Goal: Find specific page/section: Find specific page/section

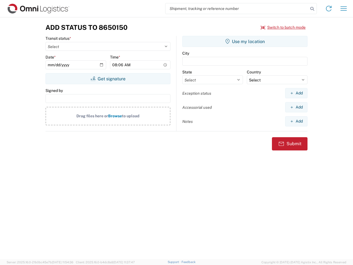
click at [237, 9] on input "search" at bounding box center [236, 8] width 143 height 10
click at [312, 9] on icon at bounding box center [312, 9] width 8 height 8
click at [328, 9] on icon at bounding box center [328, 8] width 9 height 9
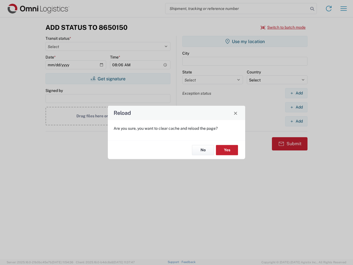
click at [343, 9] on div "Reload Are you sure, you want to clear cache and reload the page? No Yes" at bounding box center [176, 132] width 353 height 265
click at [283, 27] on div "Reload Are you sure, you want to clear cache and reload the page? No Yes" at bounding box center [176, 132] width 353 height 265
click at [108, 79] on div "Reload Are you sure, you want to clear cache and reload the page? No Yes" at bounding box center [176, 132] width 353 height 265
click at [245, 41] on div "Reload Are you sure, you want to clear cache and reload the page? No Yes" at bounding box center [176, 132] width 353 height 265
click at [296, 93] on div "Reload Are you sure, you want to clear cache and reload the page? No Yes" at bounding box center [176, 132] width 353 height 265
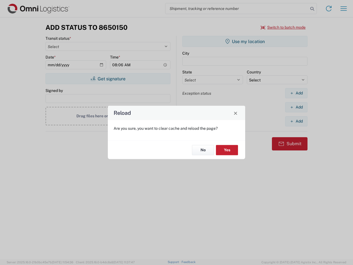
click at [296, 107] on div "Reload Are you sure, you want to clear cache and reload the page? No Yes" at bounding box center [176, 132] width 353 height 265
click at [296, 121] on div "Reload Are you sure, you want to clear cache and reload the page? No Yes" at bounding box center [176, 132] width 353 height 265
